Goal: Task Accomplishment & Management: Manage account settings

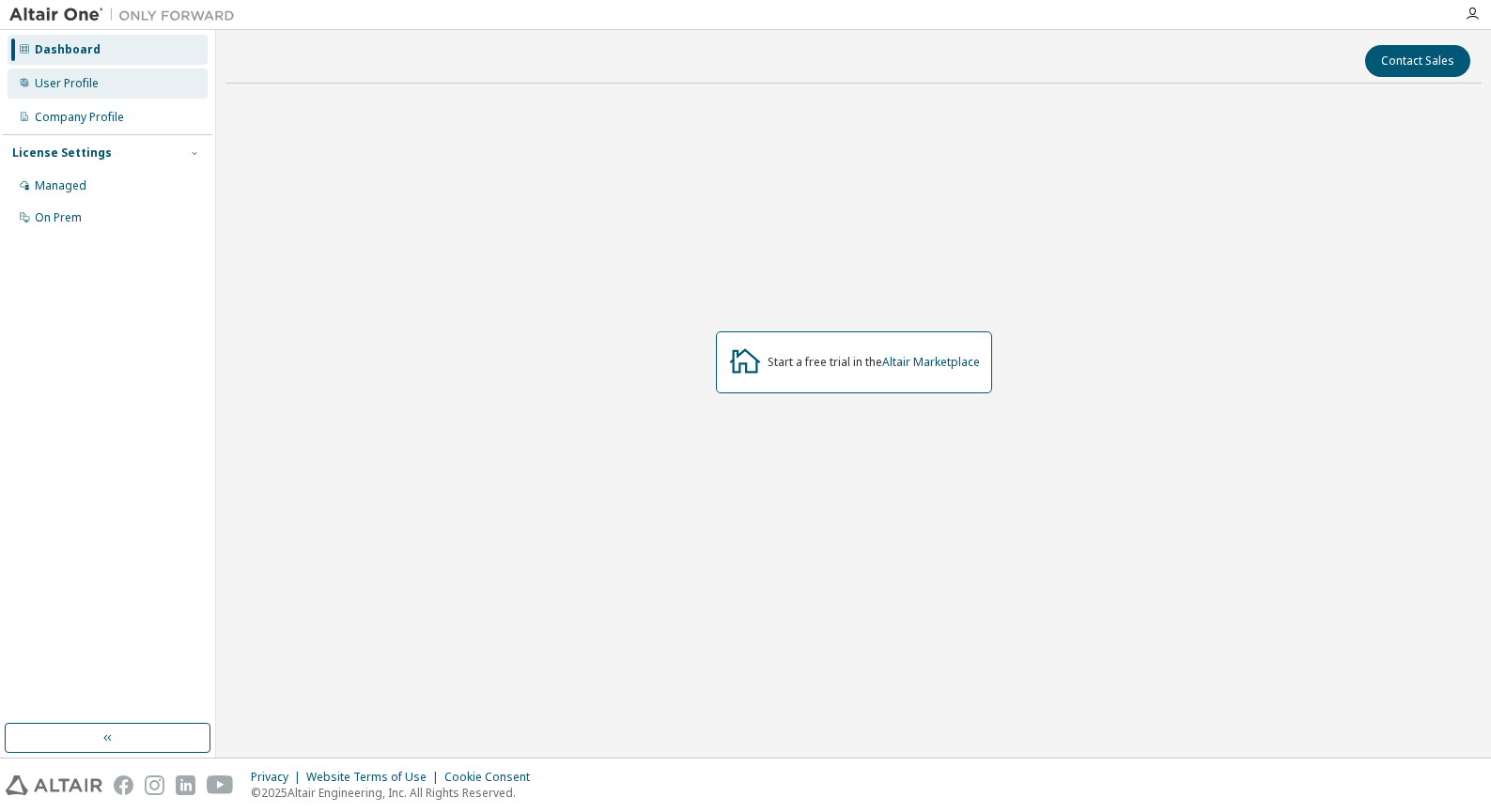
click at [90, 92] on div "User Profile" at bounding box center [108, 83] width 200 height 30
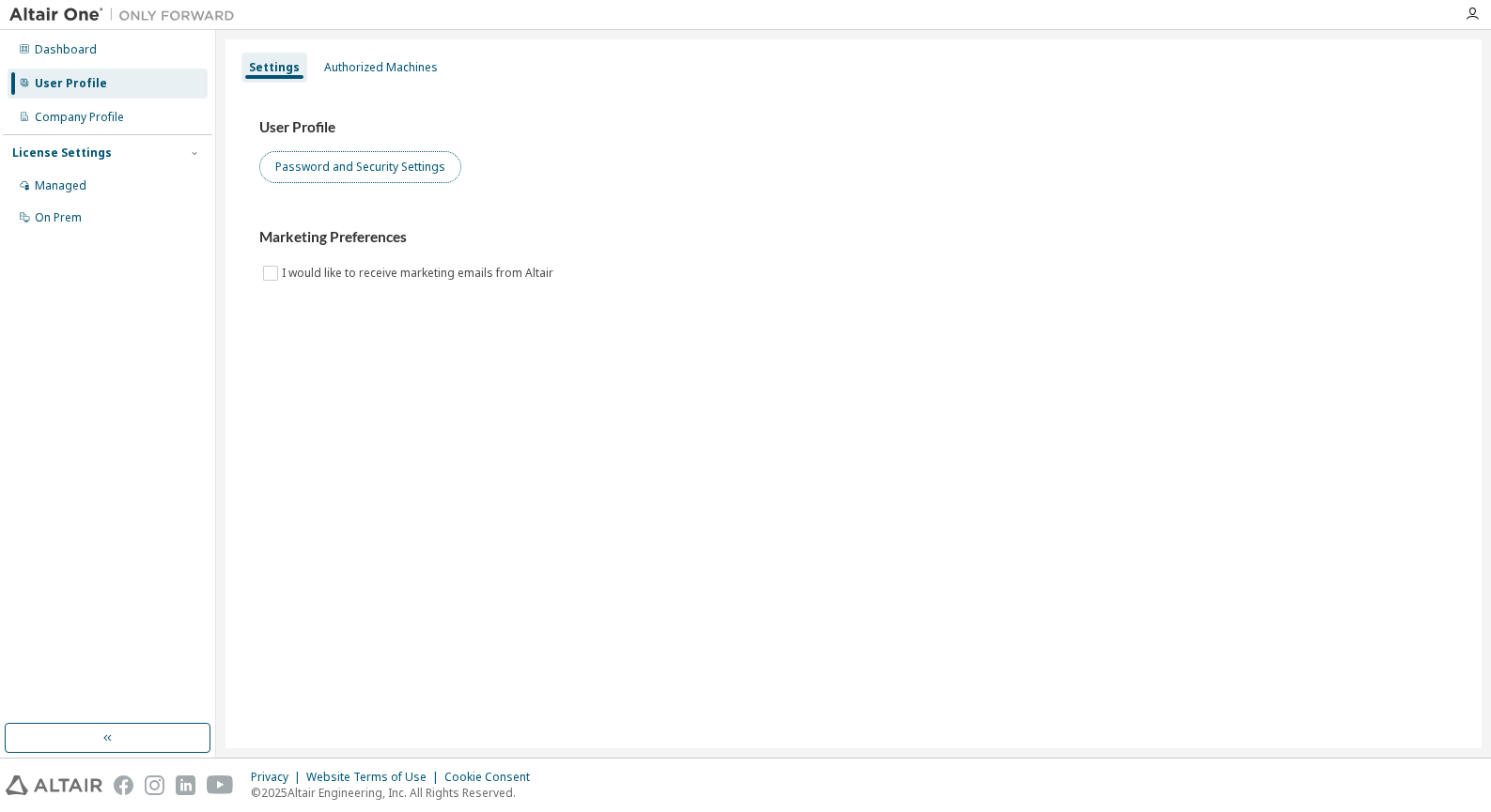
click at [420, 165] on button "Password and Security Settings" at bounding box center [361, 167] width 202 height 32
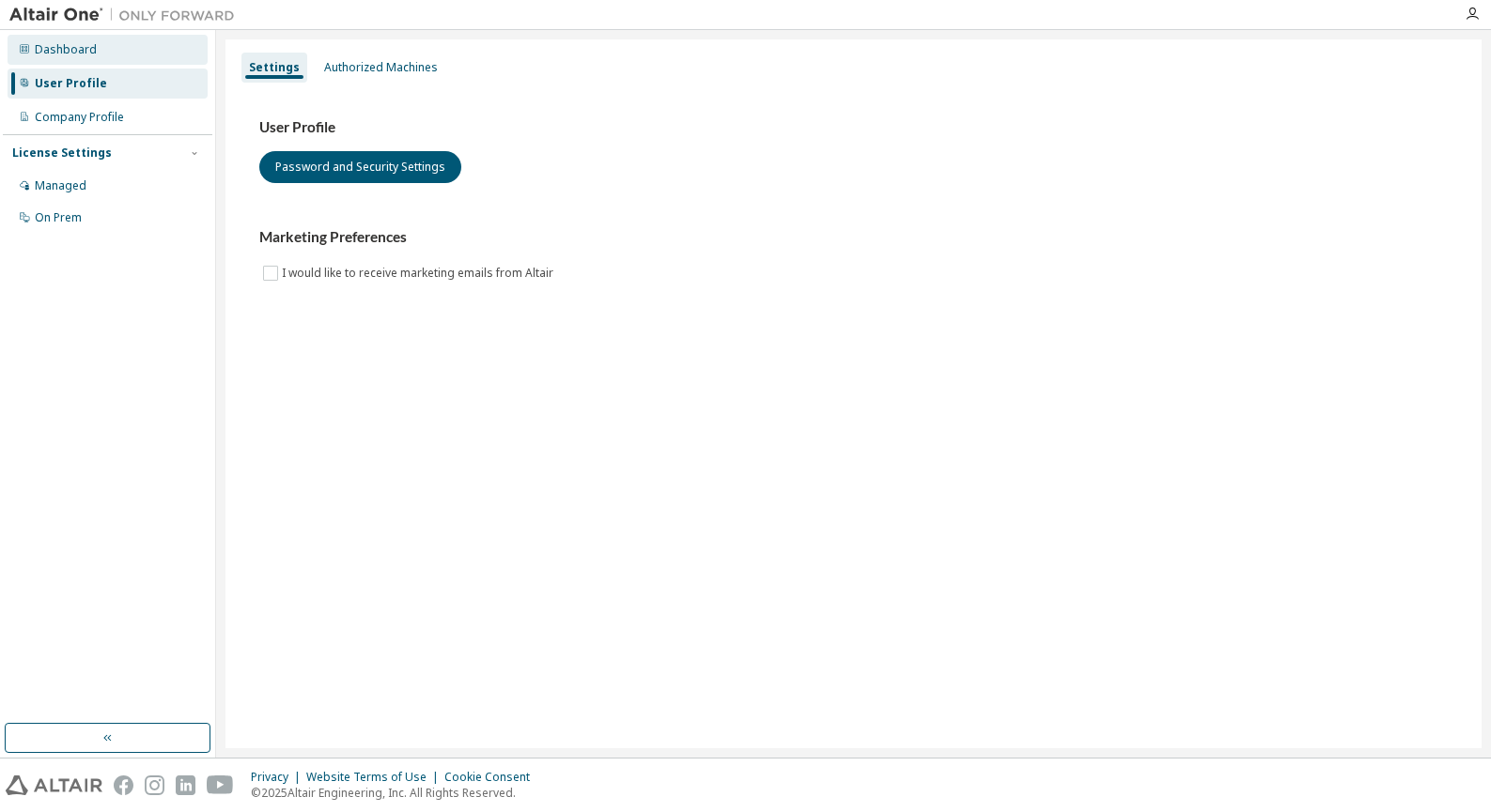
click at [136, 40] on div "Dashboard" at bounding box center [108, 50] width 200 height 30
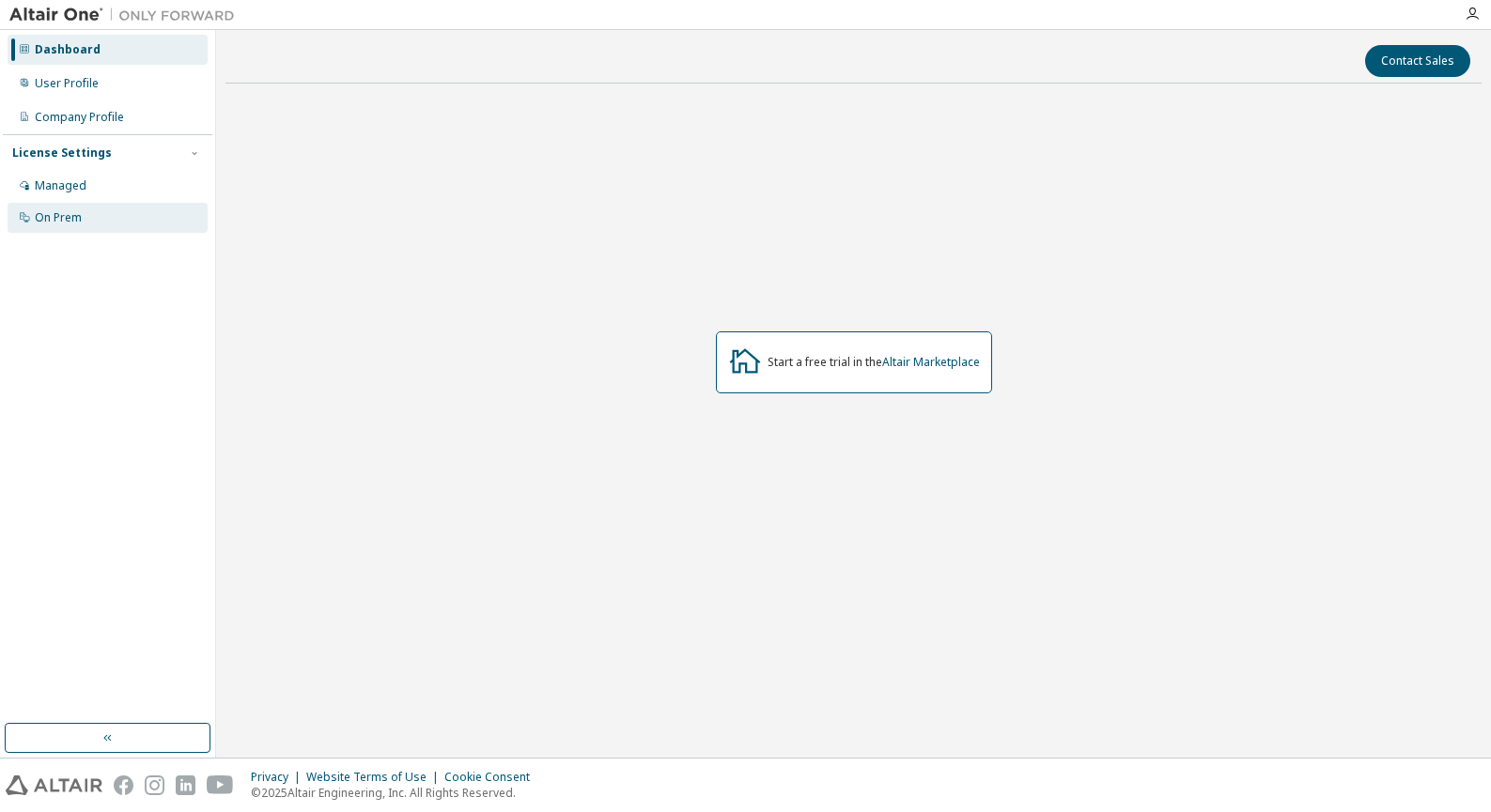
drag, startPoint x: 141, startPoint y: 195, endPoint x: 120, endPoint y: 203, distance: 22.5
click at [141, 195] on div "Managed" at bounding box center [108, 186] width 200 height 30
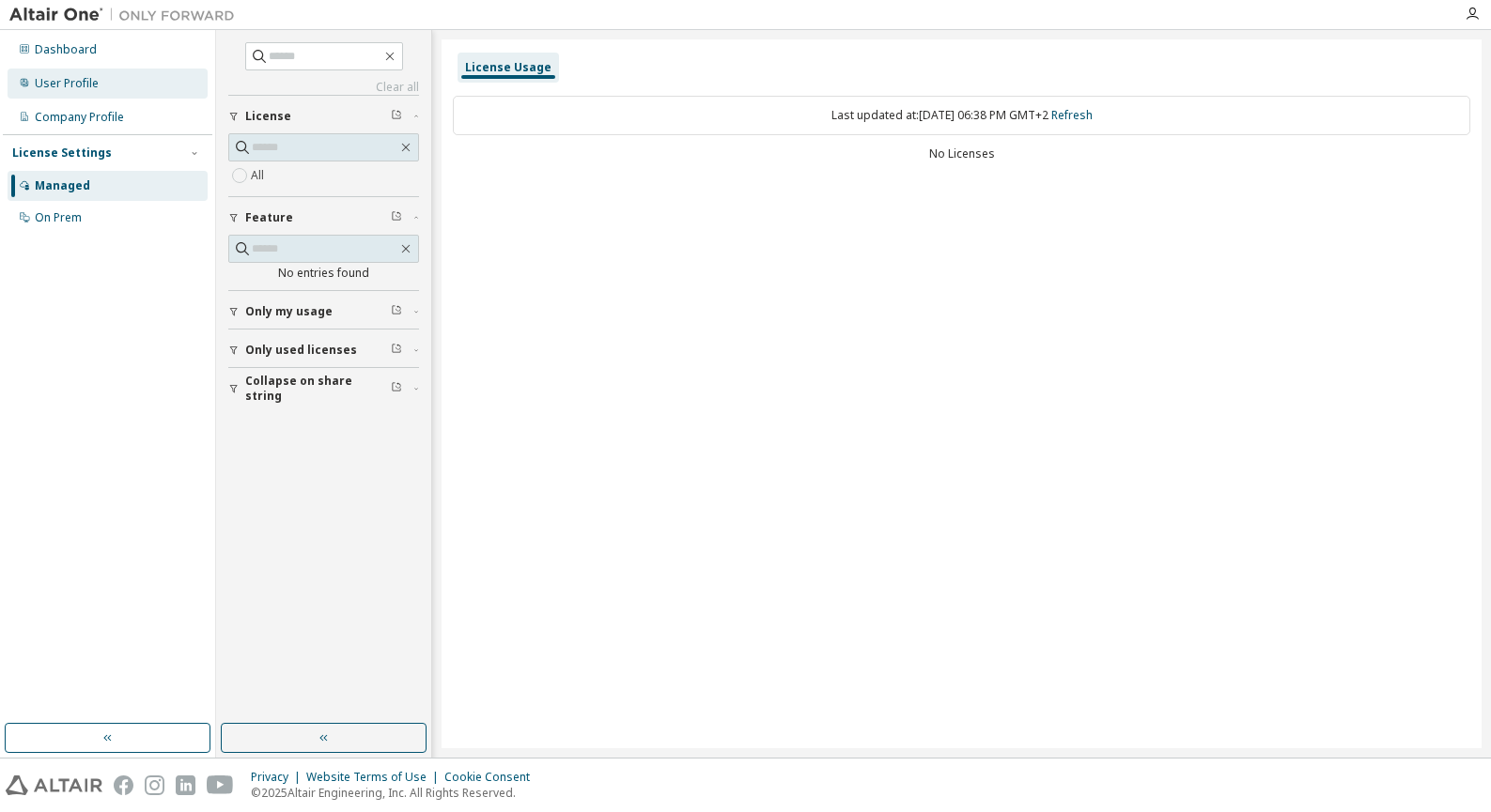
click at [90, 94] on div "User Profile" at bounding box center [108, 83] width 200 height 30
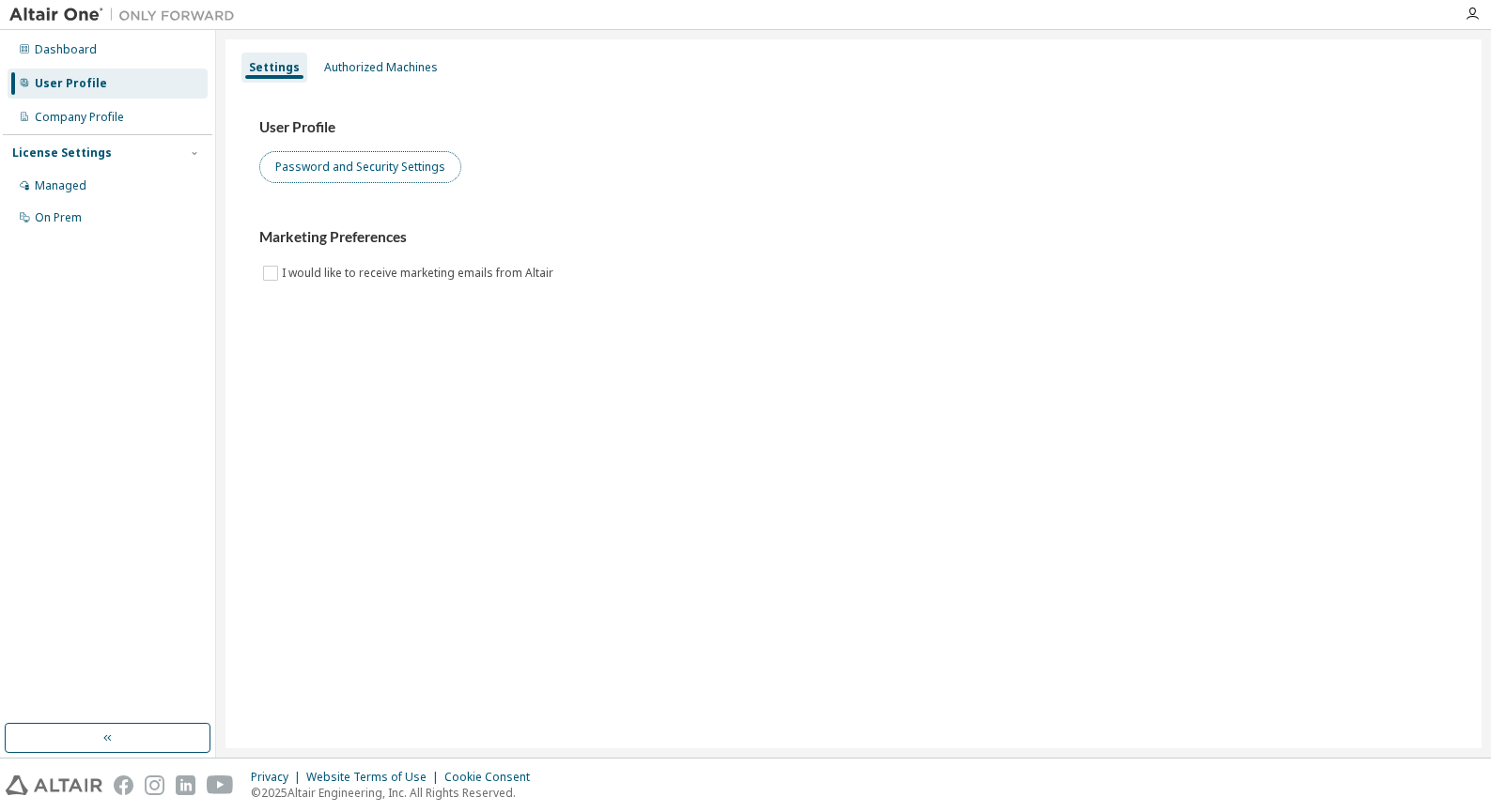
click at [303, 182] on button "Password and Security Settings" at bounding box center [361, 167] width 202 height 32
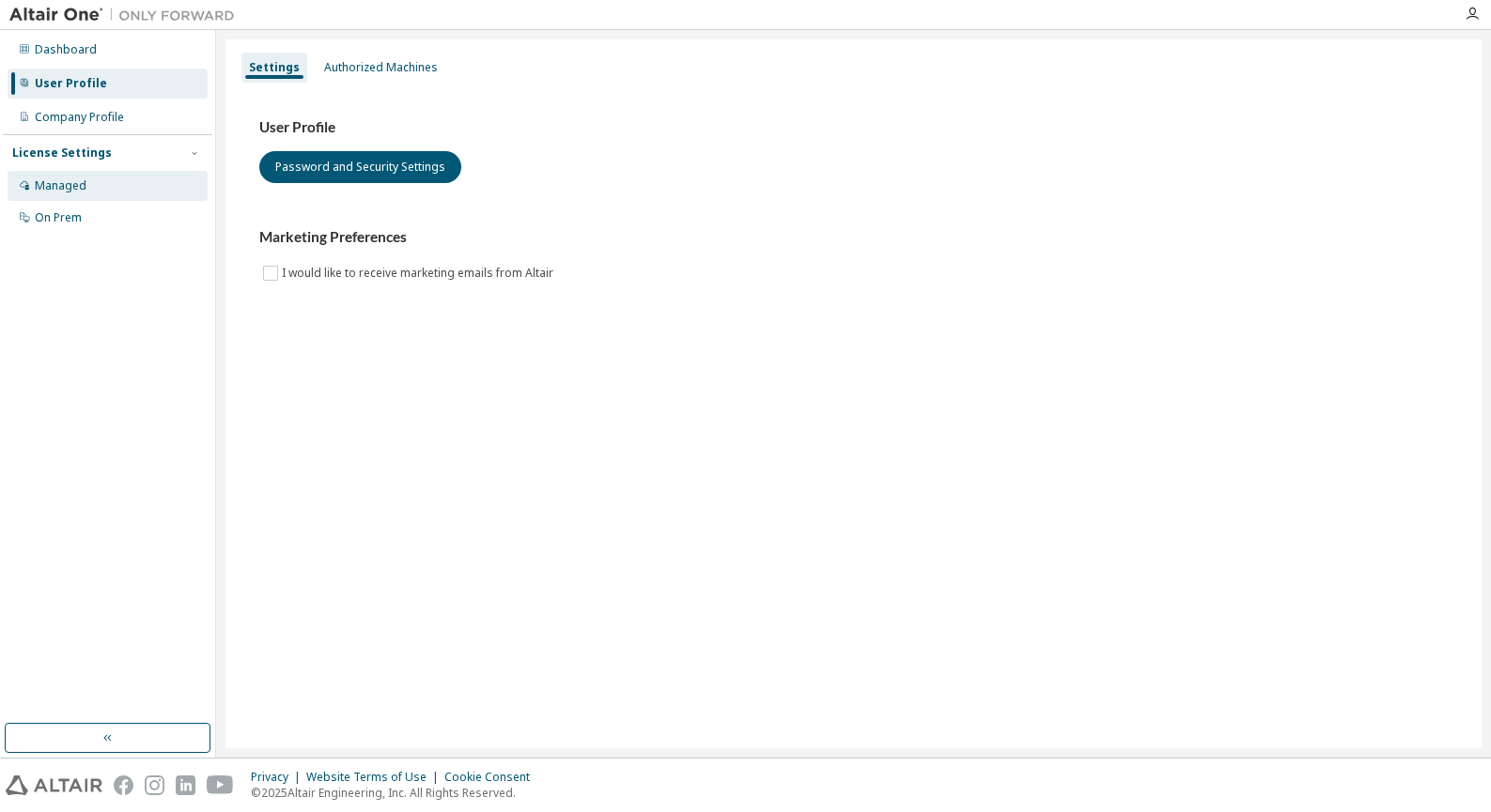
click at [100, 173] on div "Managed" at bounding box center [108, 186] width 200 height 30
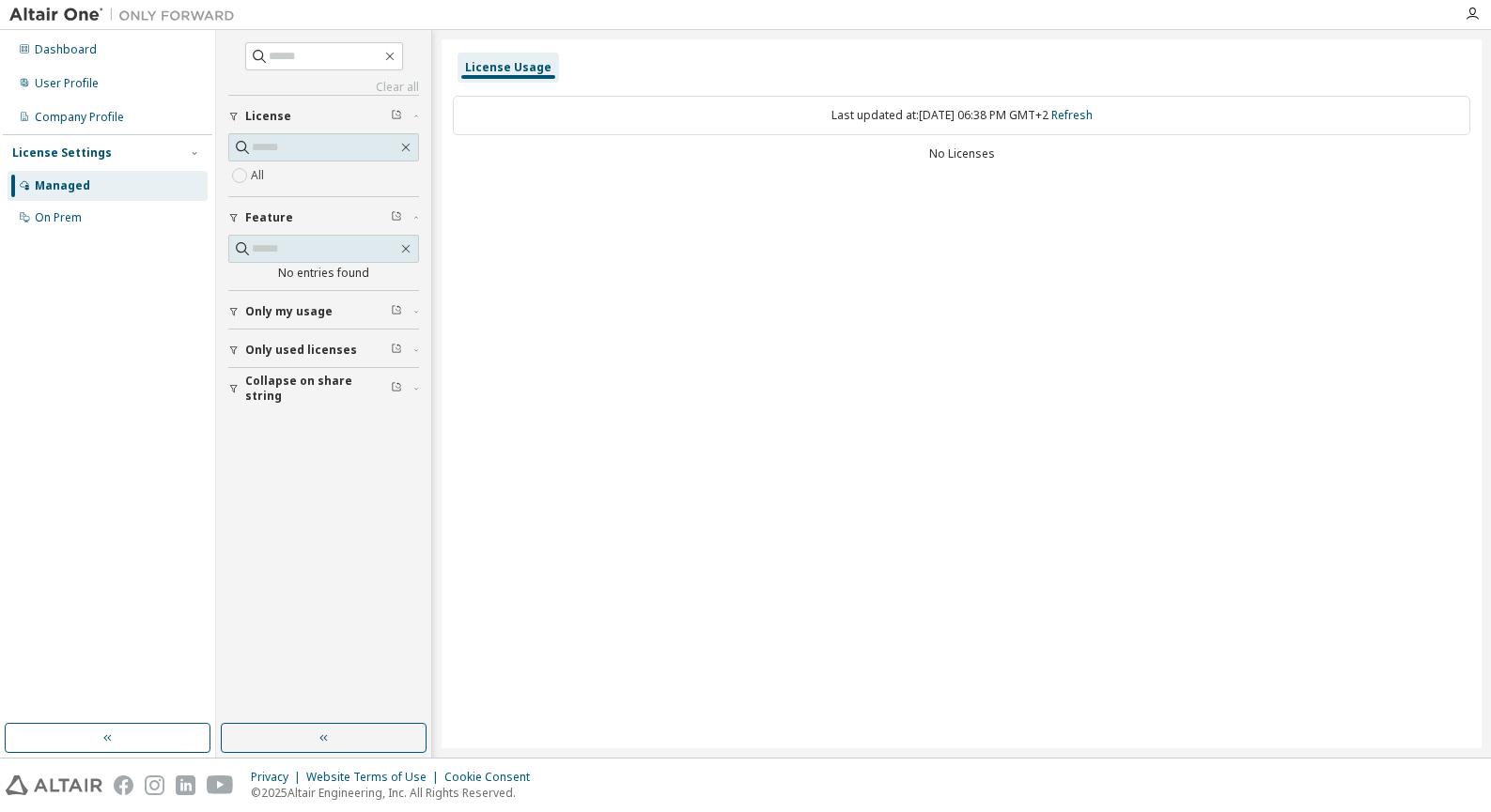
click at [540, 60] on div "License Usage" at bounding box center [507, 67] width 86 height 15
click at [287, 736] on button "button" at bounding box center [324, 738] width 206 height 30
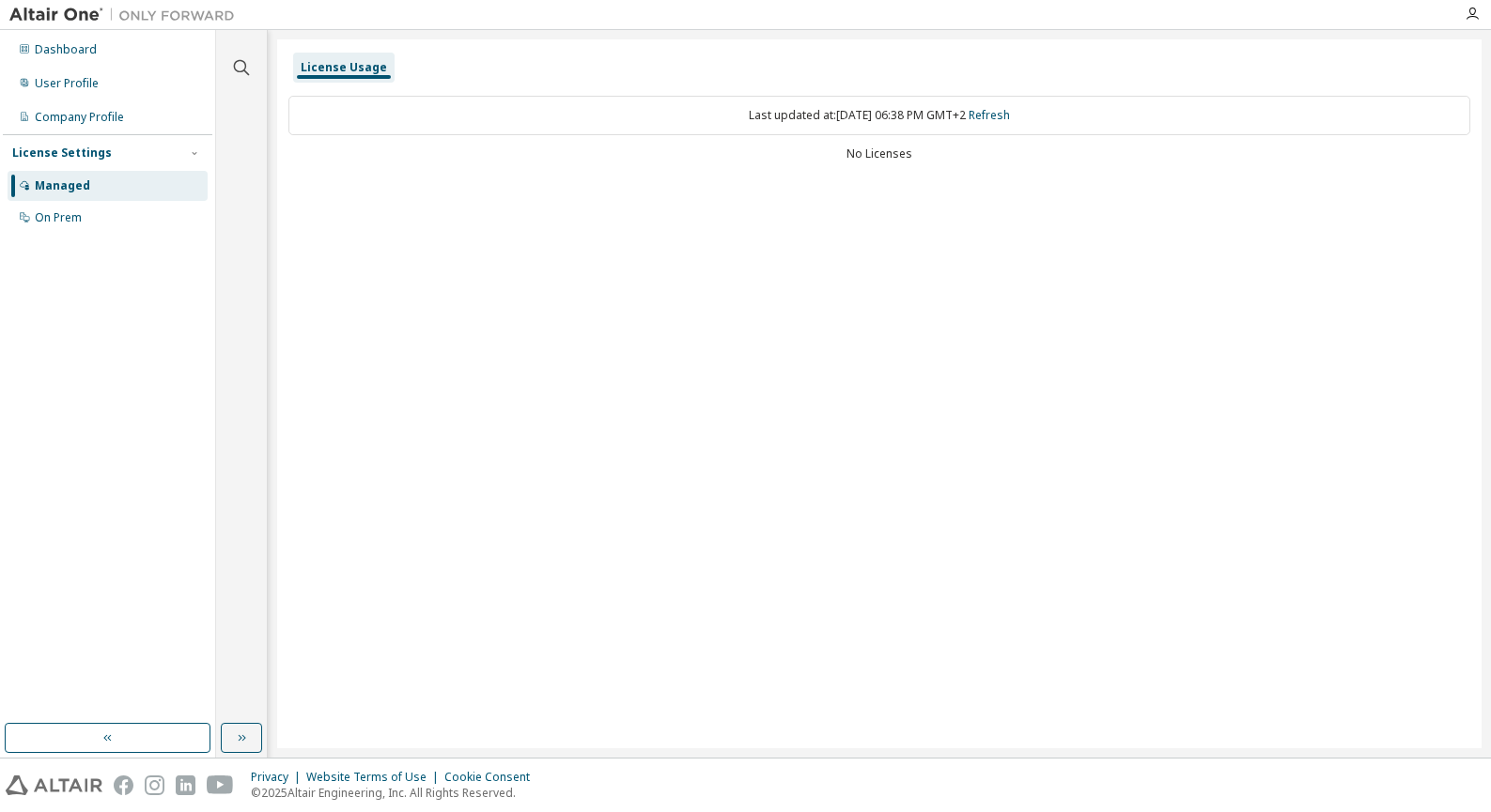
click at [128, 180] on div "Managed" at bounding box center [108, 186] width 200 height 30
click at [143, 85] on div "User Profile" at bounding box center [108, 83] width 200 height 30
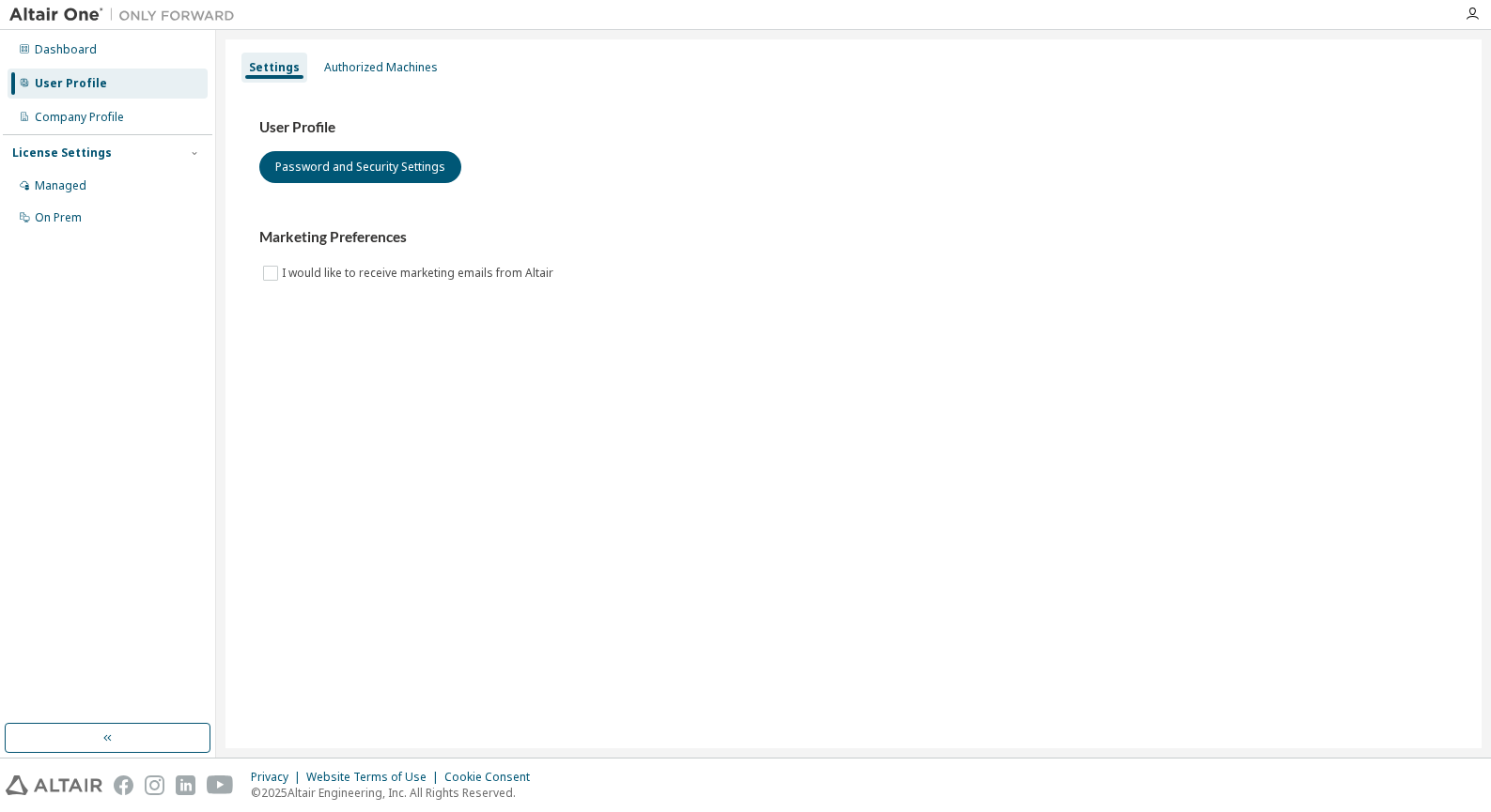
click at [350, 191] on div "User Profile Password and Security Settings Marketing Preferences I would like …" at bounding box center [854, 201] width 1189 height 166
click at [381, 67] on div "Authorized Machines" at bounding box center [380, 67] width 114 height 15
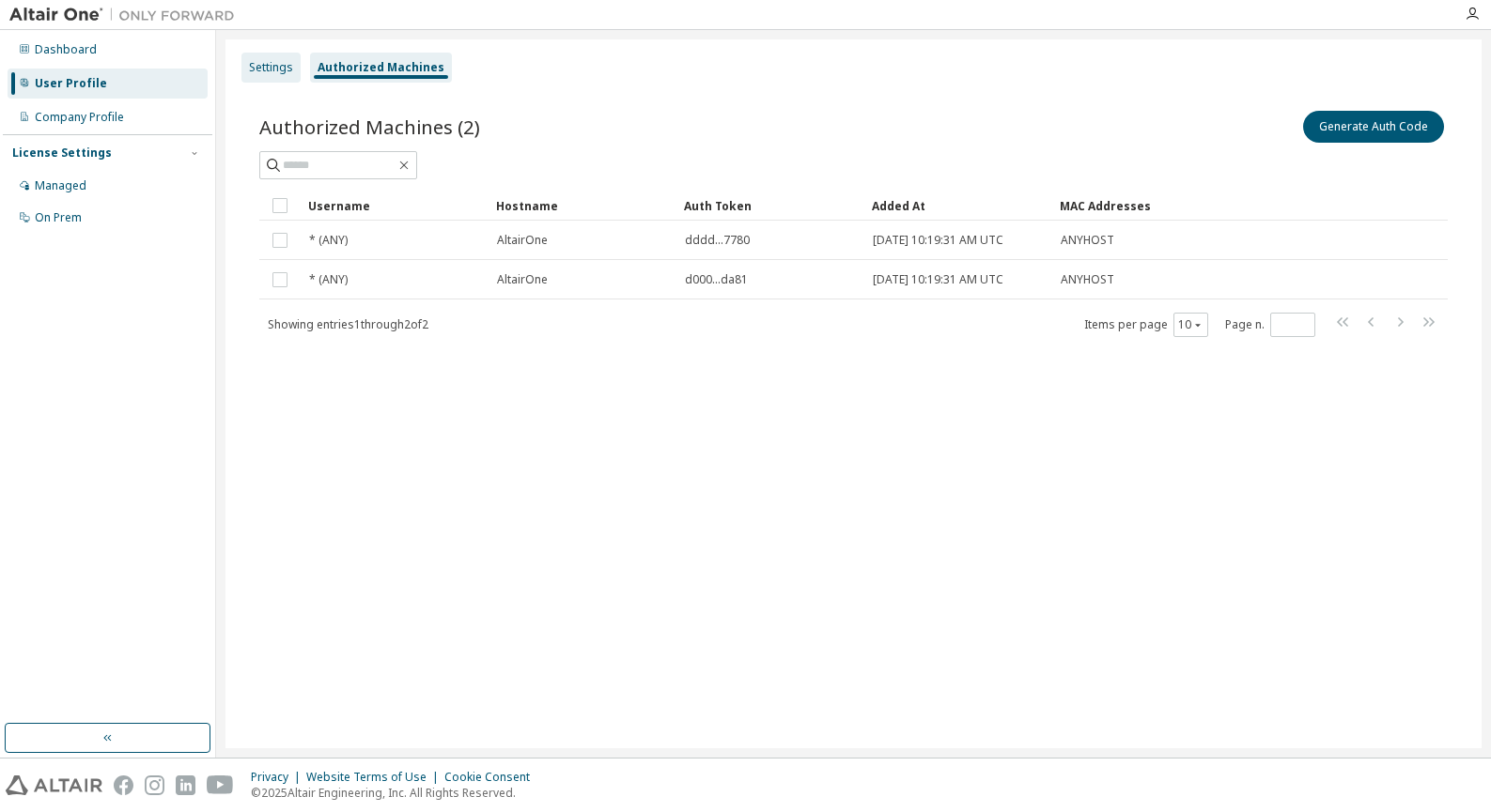
click at [266, 68] on div "Settings" at bounding box center [270, 67] width 45 height 15
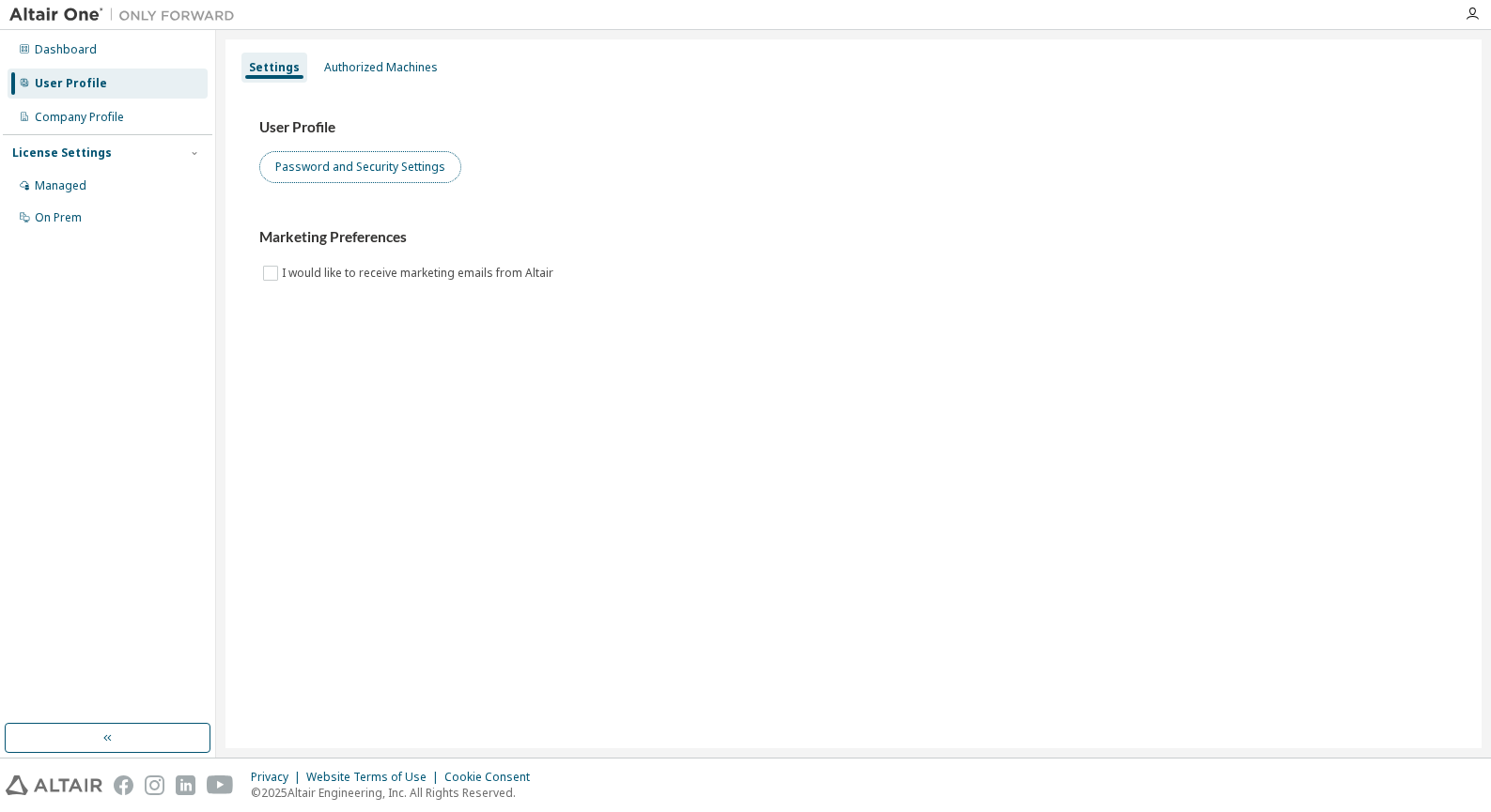
click at [351, 168] on button "Password and Security Settings" at bounding box center [361, 167] width 202 height 32
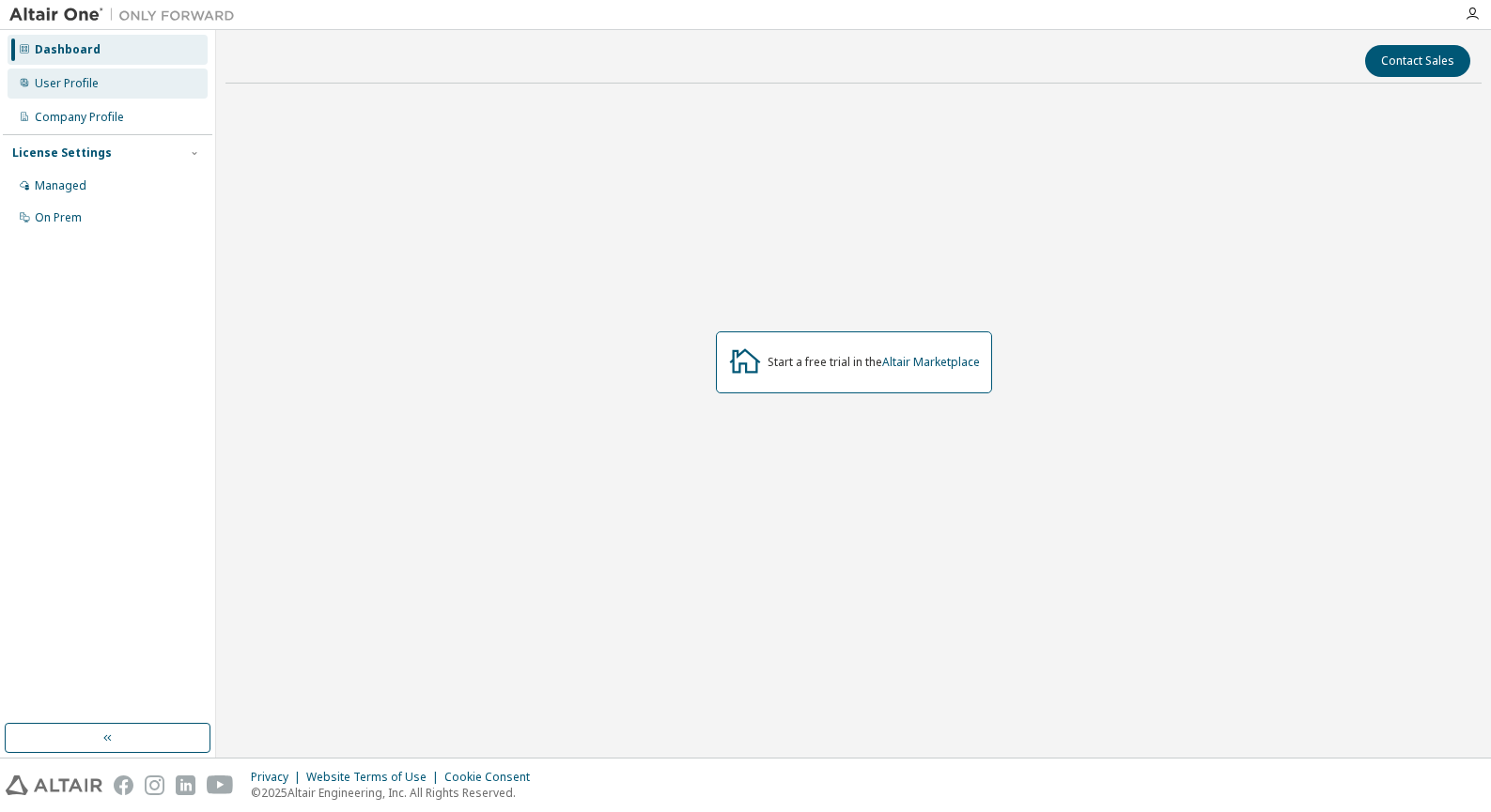
click at [120, 100] on div "Dashboard User Profile Company Profile License Settings Managed On Prem" at bounding box center [107, 134] width 209 height 202
click at [115, 82] on div "User Profile" at bounding box center [108, 83] width 200 height 30
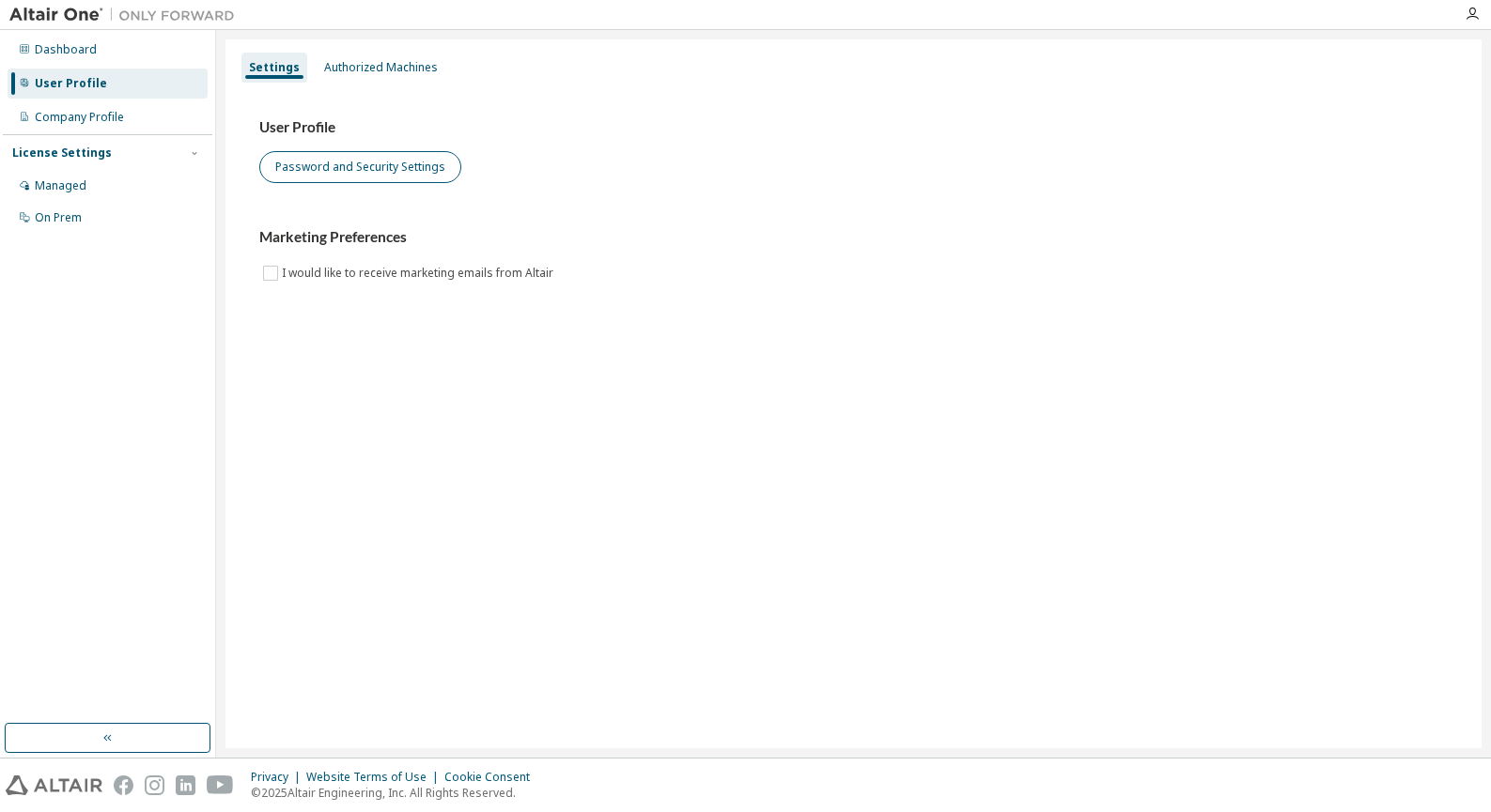
drag, startPoint x: 373, startPoint y: 191, endPoint x: 408, endPoint y: 159, distance: 47.4
click at [386, 181] on div "User Profile Password and Security Settings Marketing Preferences I would like …" at bounding box center [854, 201] width 1189 height 166
click at [287, 172] on button "Password and Security Settings" at bounding box center [361, 167] width 202 height 32
